Goal: Task Accomplishment & Management: Manage account settings

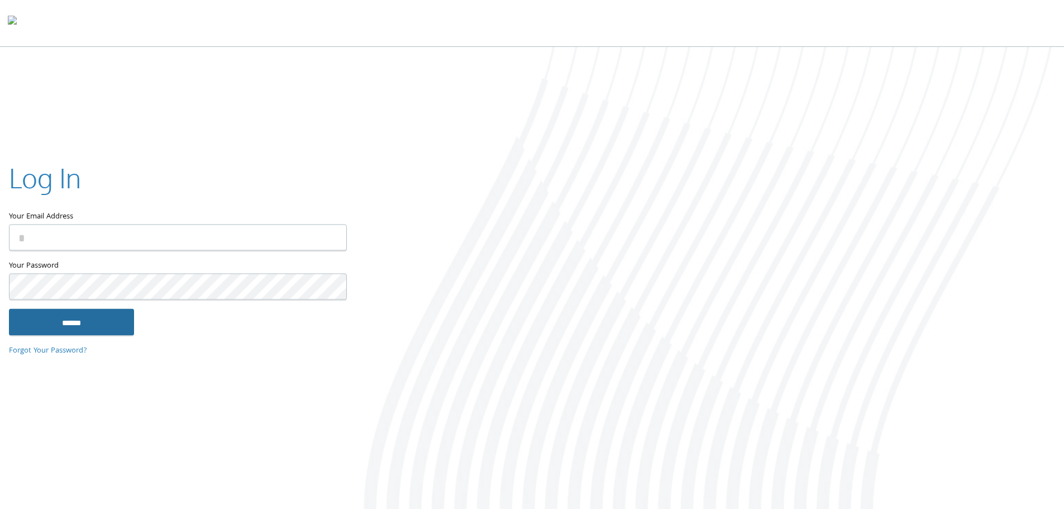
type input "**********"
click at [65, 325] on input "******" at bounding box center [71, 321] width 125 height 27
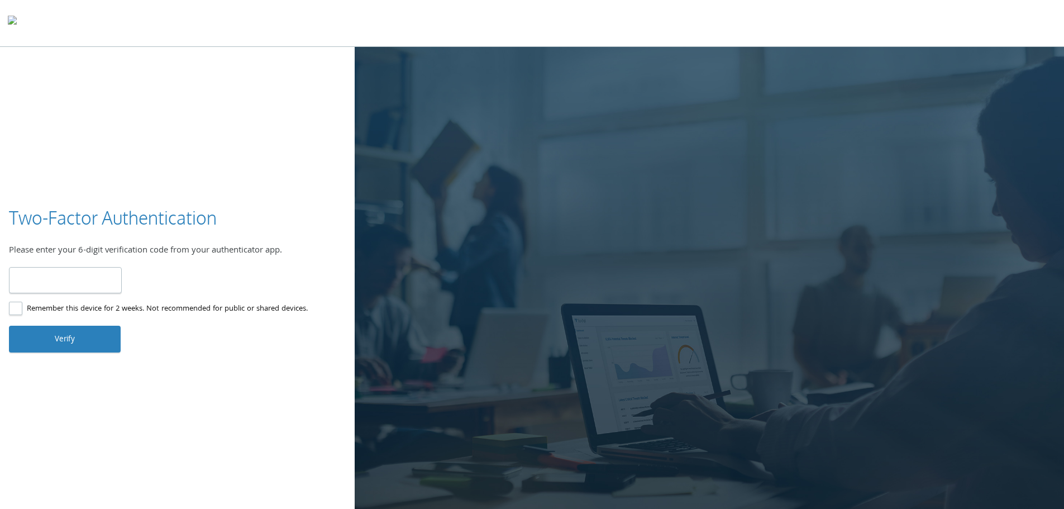
type input "******"
